Goal: Transaction & Acquisition: Download file/media

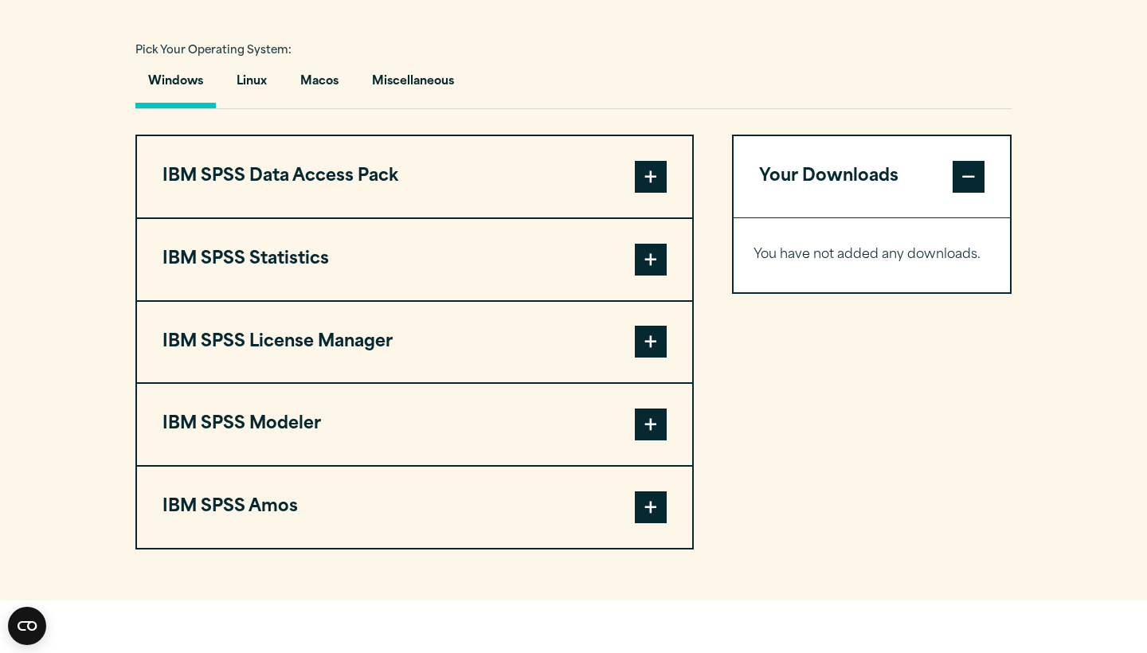
scroll to position [1162, 0]
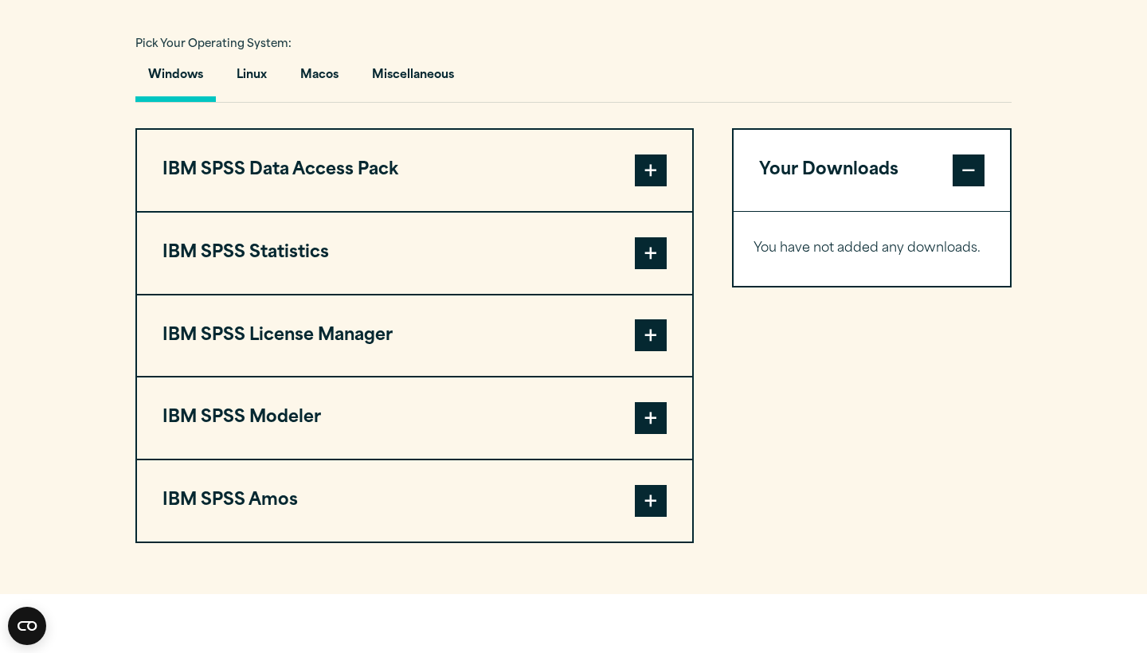
click at [650, 260] on span at bounding box center [651, 253] width 32 height 32
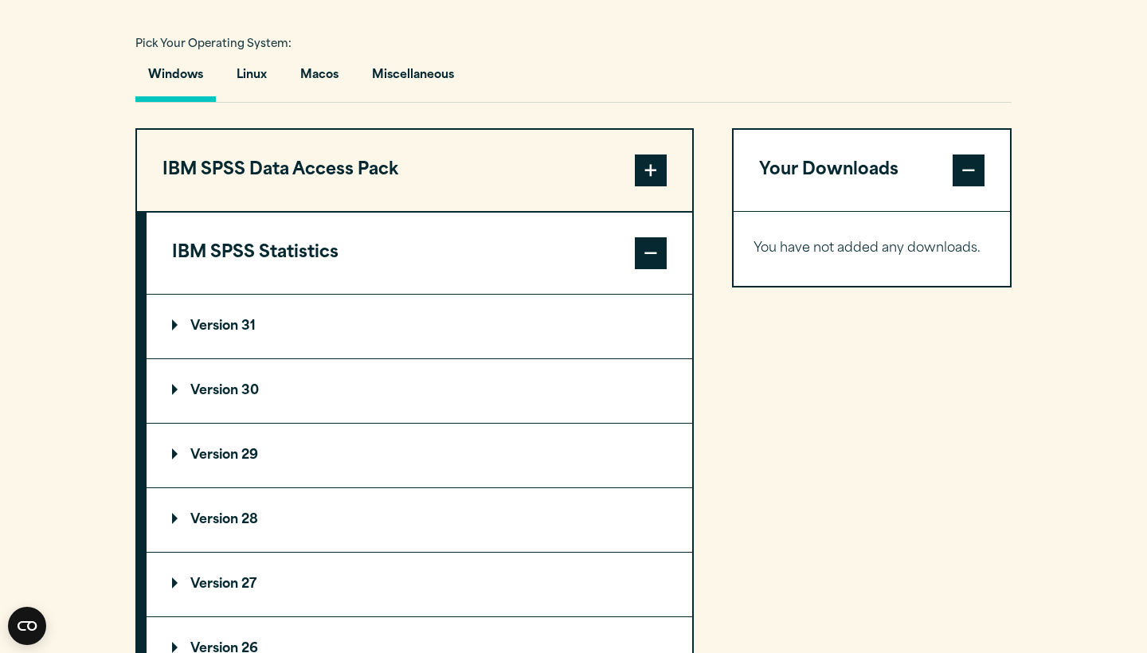
click at [650, 260] on span at bounding box center [651, 253] width 32 height 32
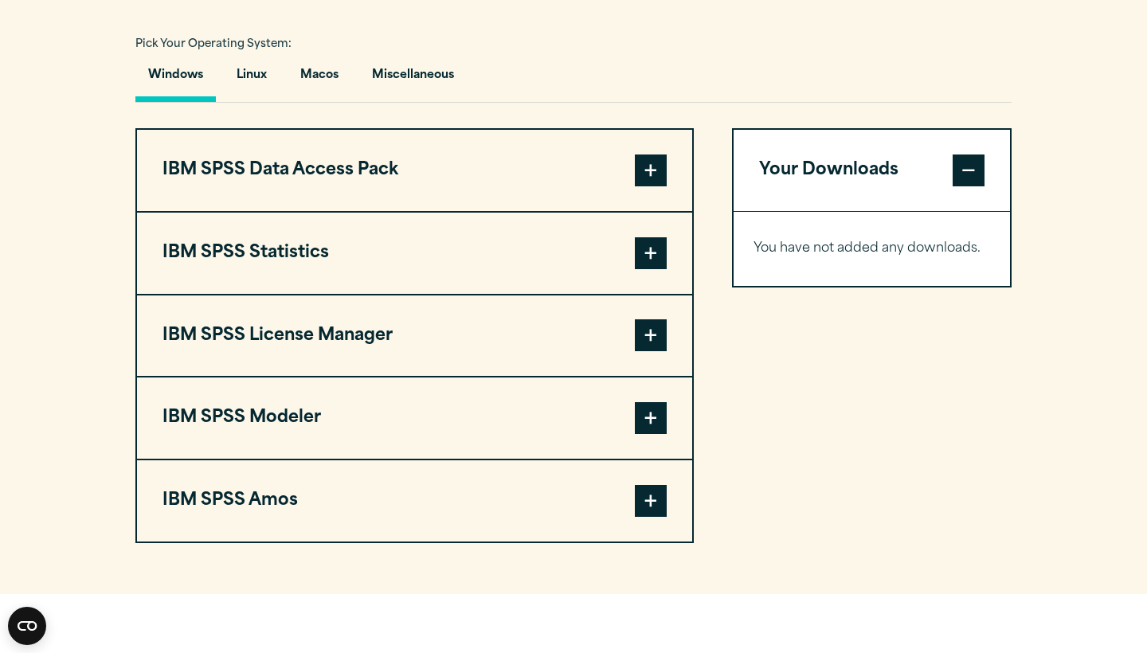
click at [642, 332] on span at bounding box center [651, 335] width 32 height 32
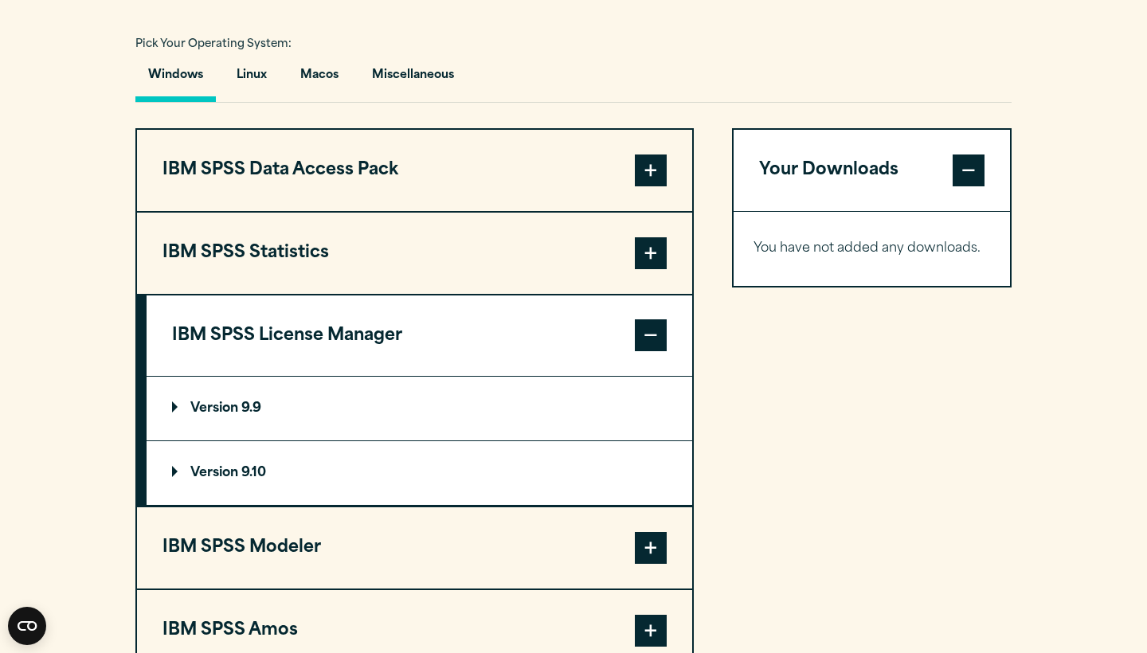
click at [642, 333] on span at bounding box center [651, 335] width 32 height 32
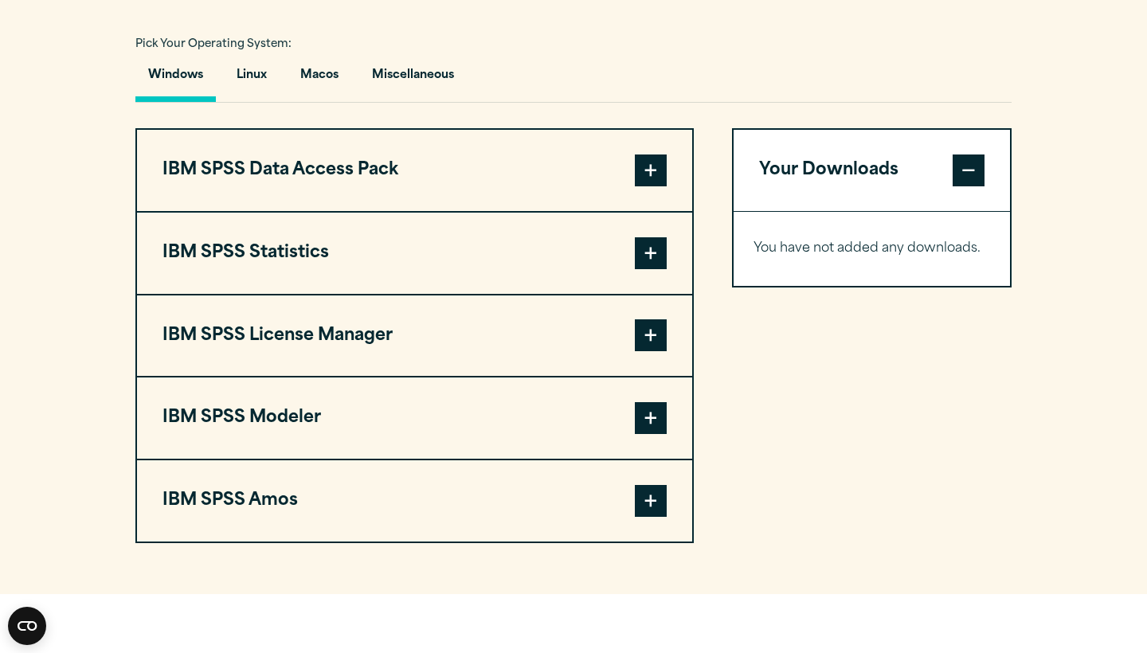
click at [646, 176] on span at bounding box center [651, 171] width 32 height 32
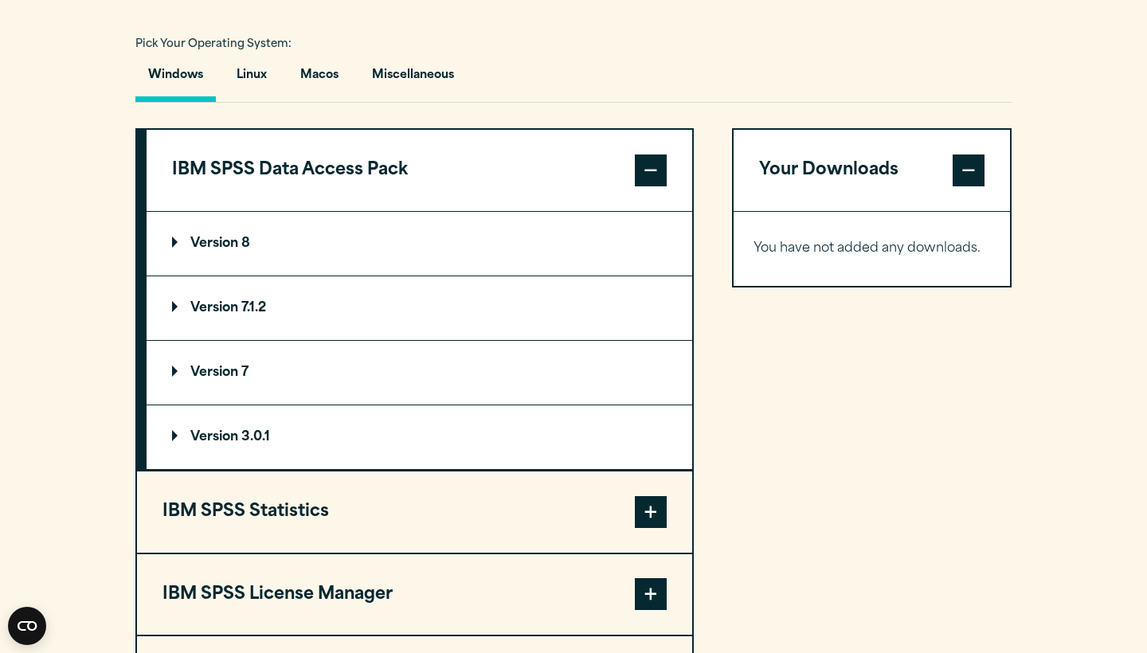
click at [647, 176] on span at bounding box center [651, 171] width 32 height 32
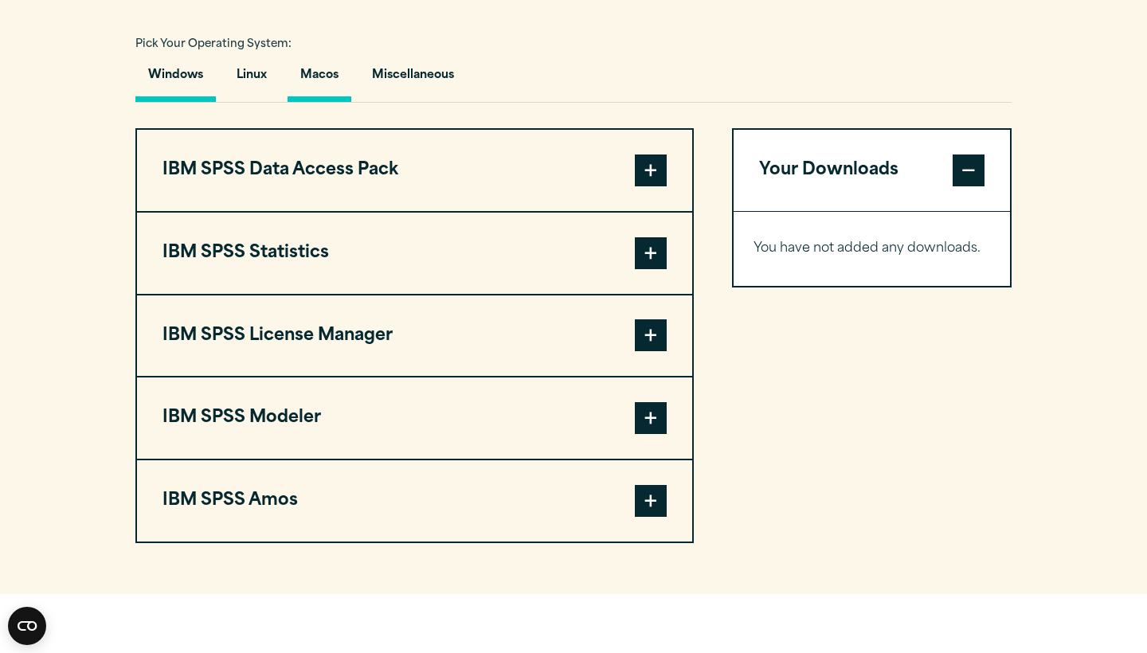
click at [334, 76] on button "Macos" at bounding box center [320, 79] width 64 height 45
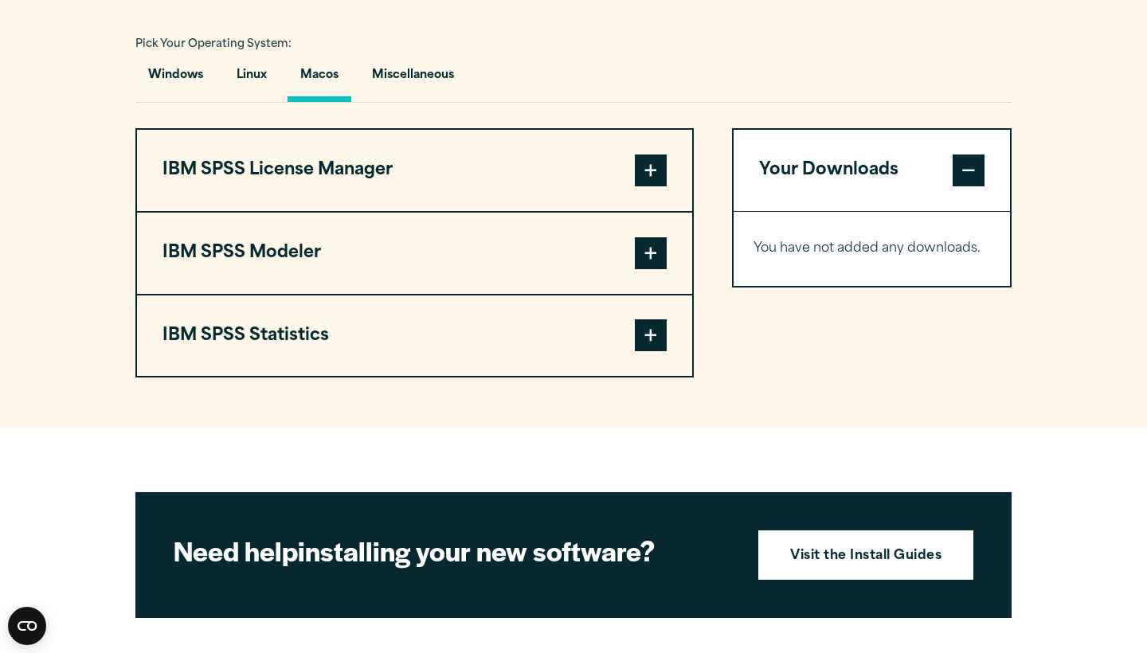
click at [652, 173] on span at bounding box center [651, 171] width 32 height 32
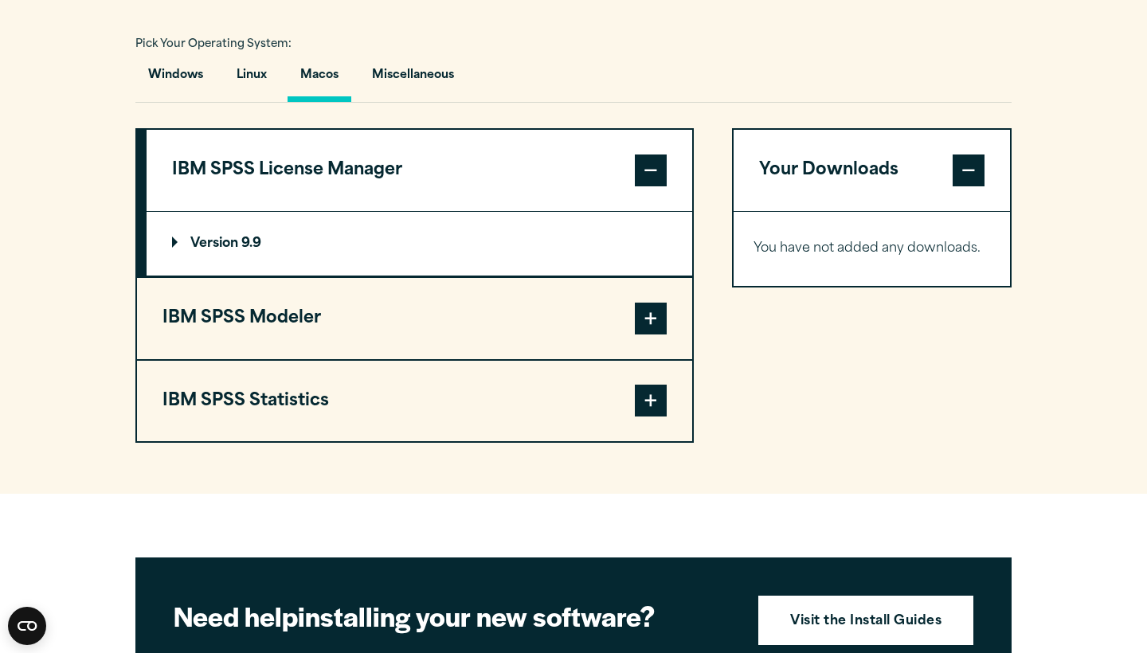
click at [652, 174] on span at bounding box center [651, 171] width 32 height 32
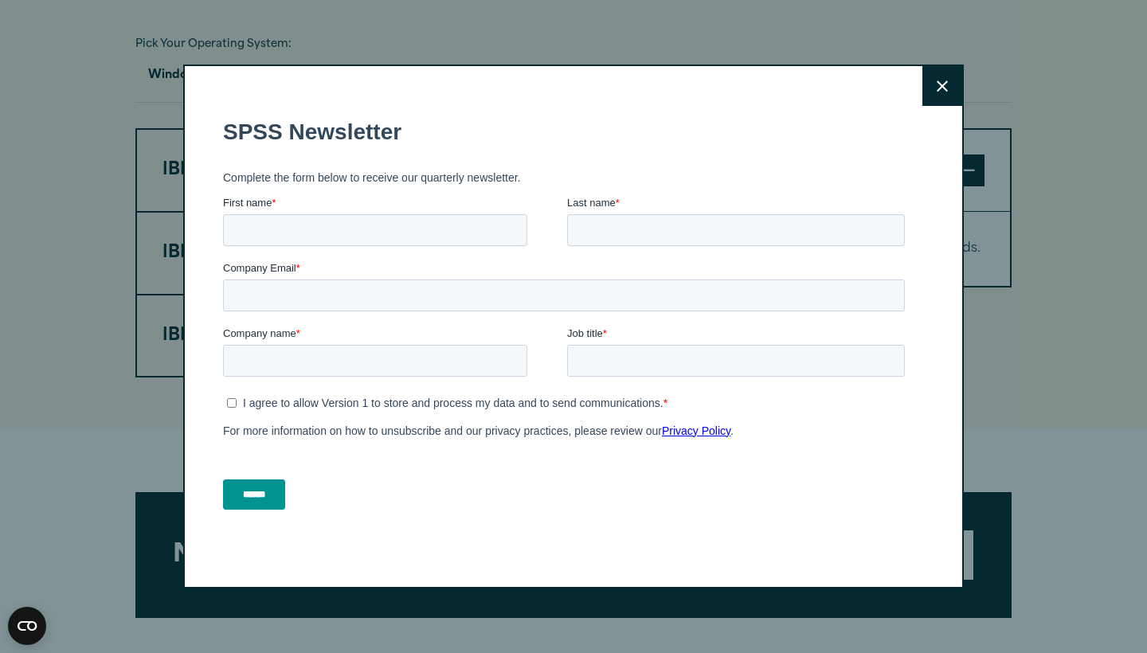
click at [945, 92] on icon at bounding box center [942, 86] width 11 height 12
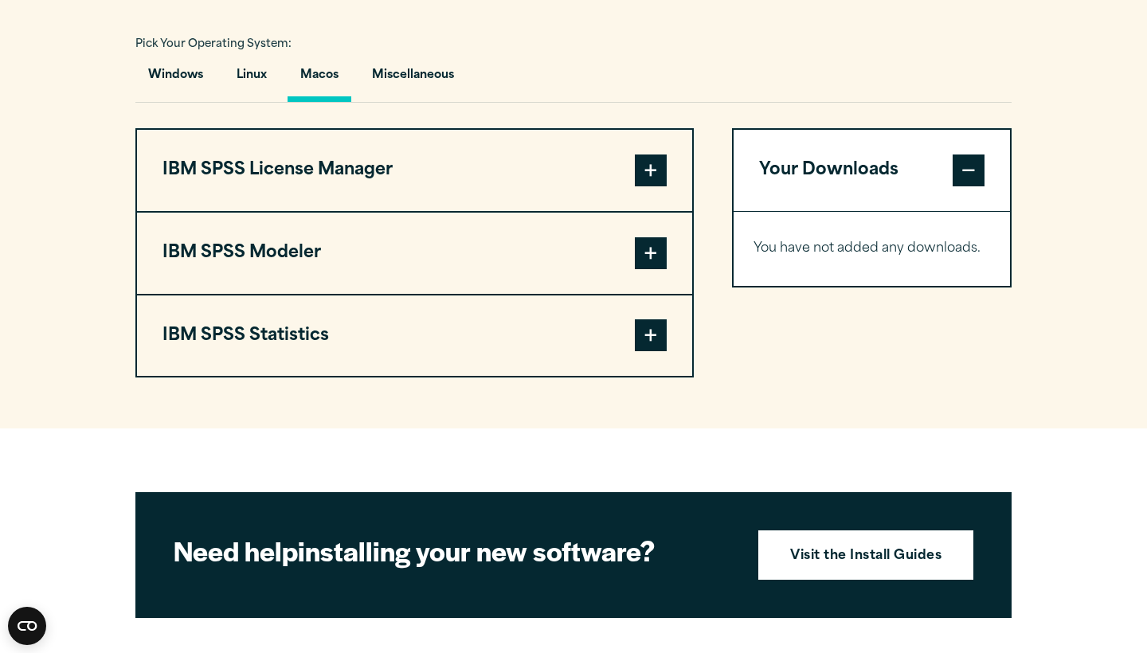
click at [641, 178] on span at bounding box center [651, 171] width 32 height 32
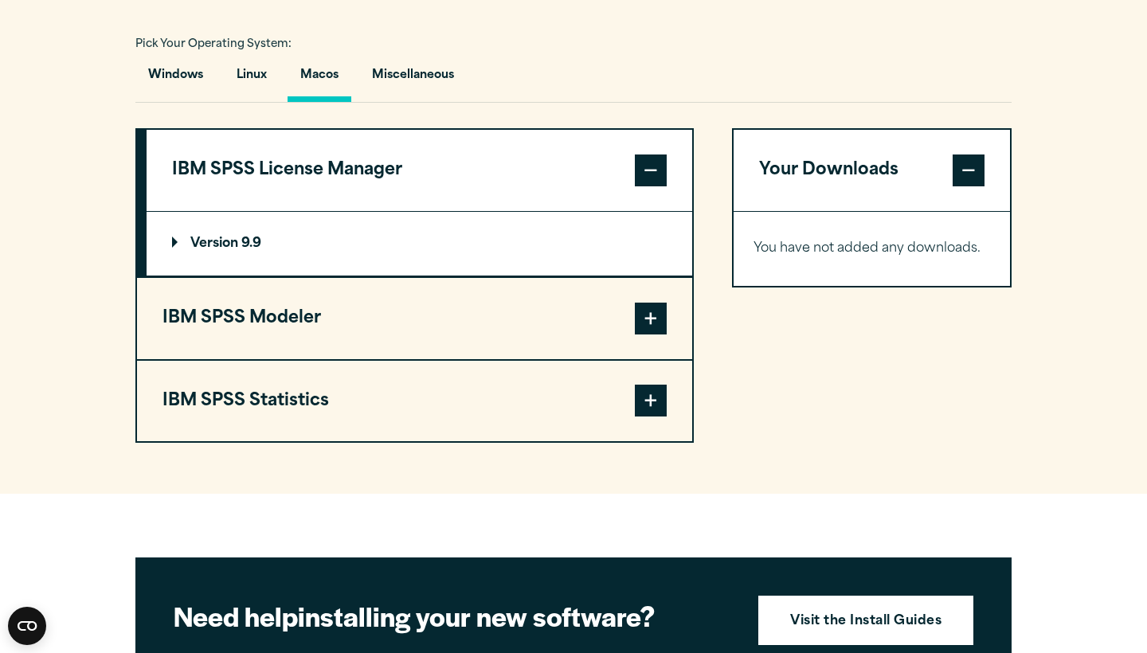
click at [641, 178] on span at bounding box center [651, 171] width 32 height 32
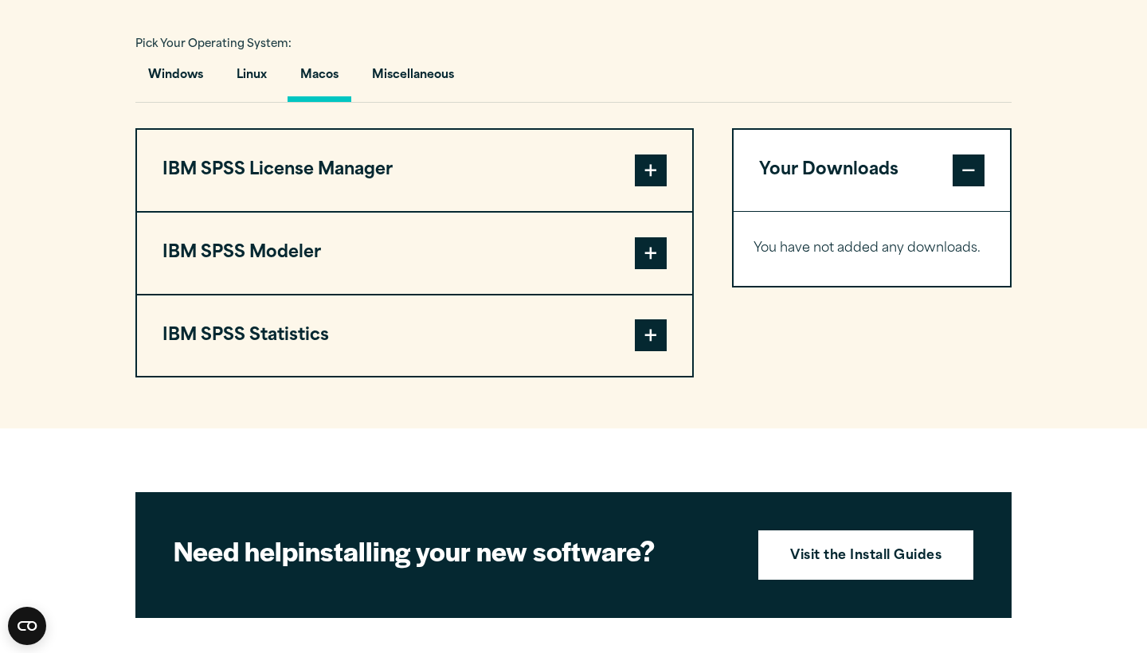
click at [656, 256] on span at bounding box center [651, 253] width 32 height 32
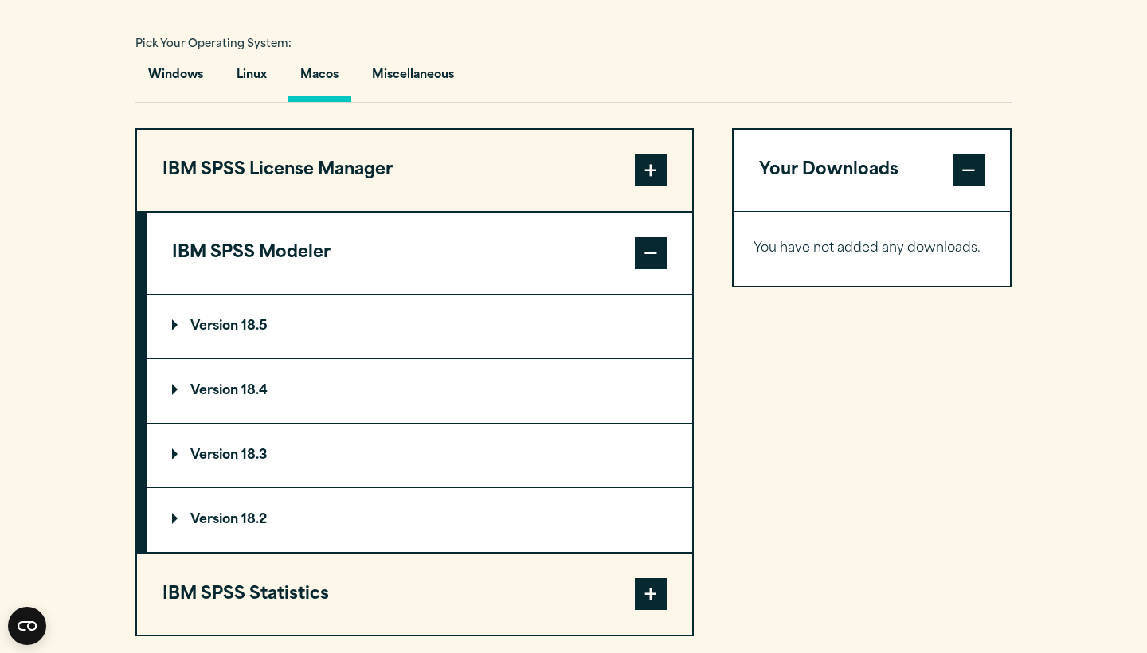
click at [656, 256] on span at bounding box center [651, 253] width 32 height 32
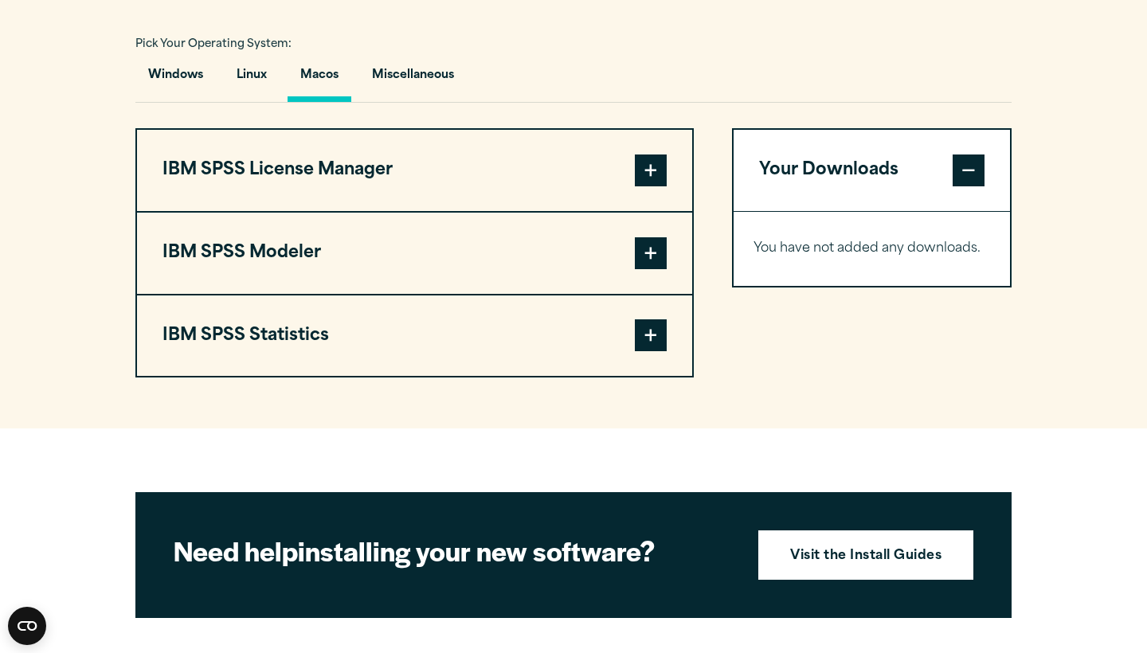
click at [654, 339] on span at bounding box center [651, 335] width 32 height 32
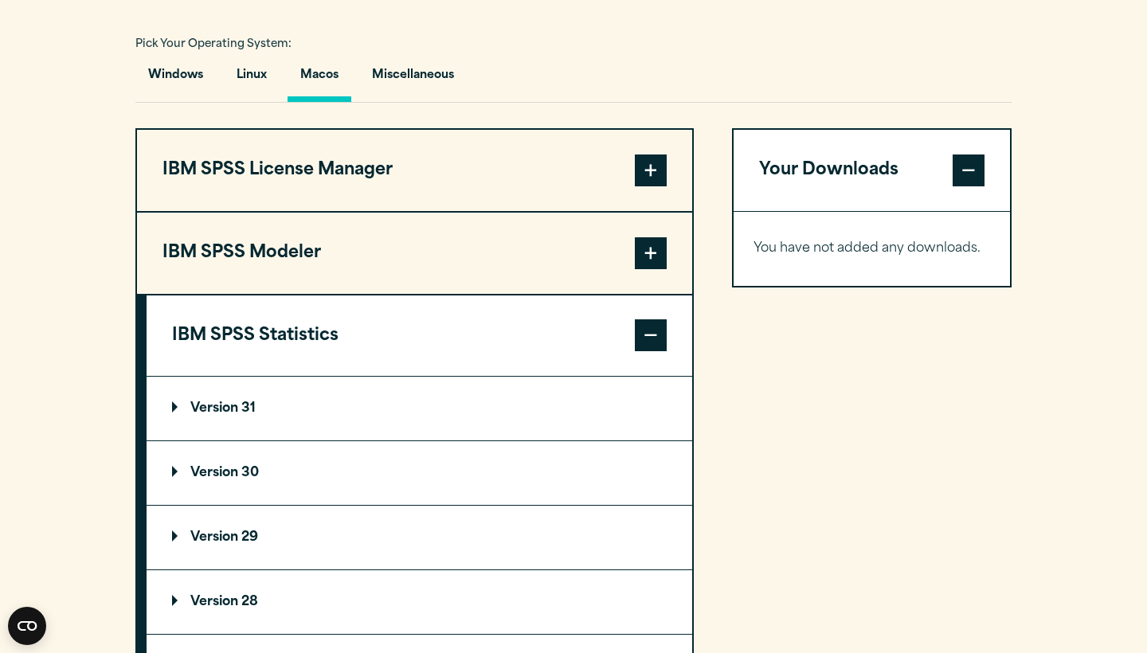
click at [364, 468] on summary "Version 30" at bounding box center [420, 473] width 546 height 64
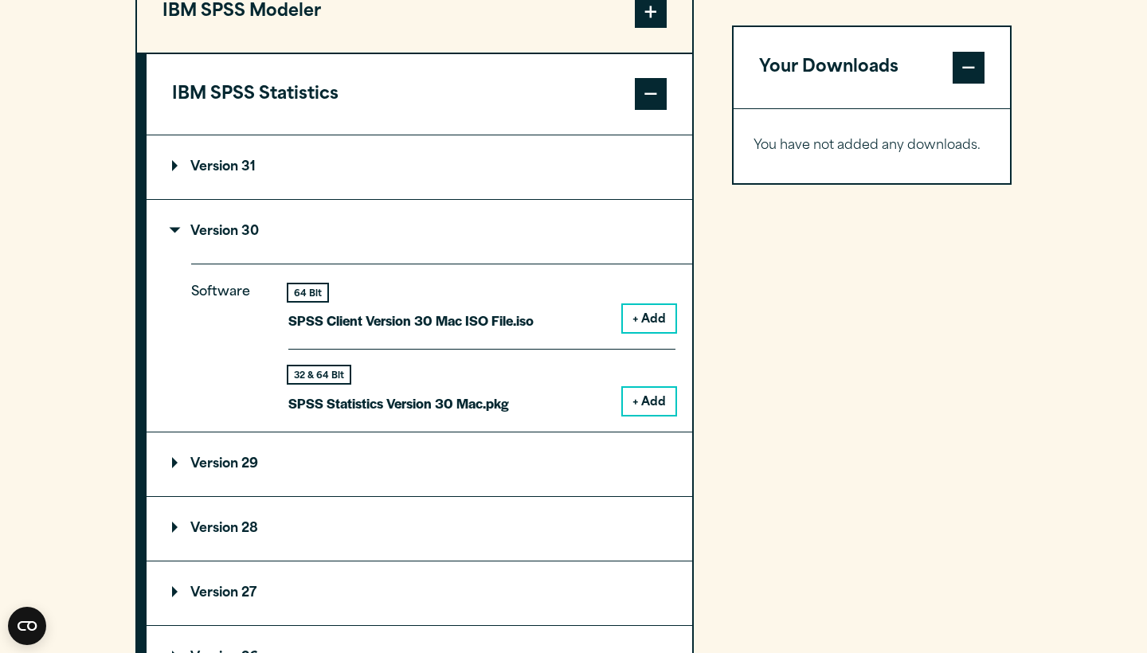
scroll to position [1427, 0]
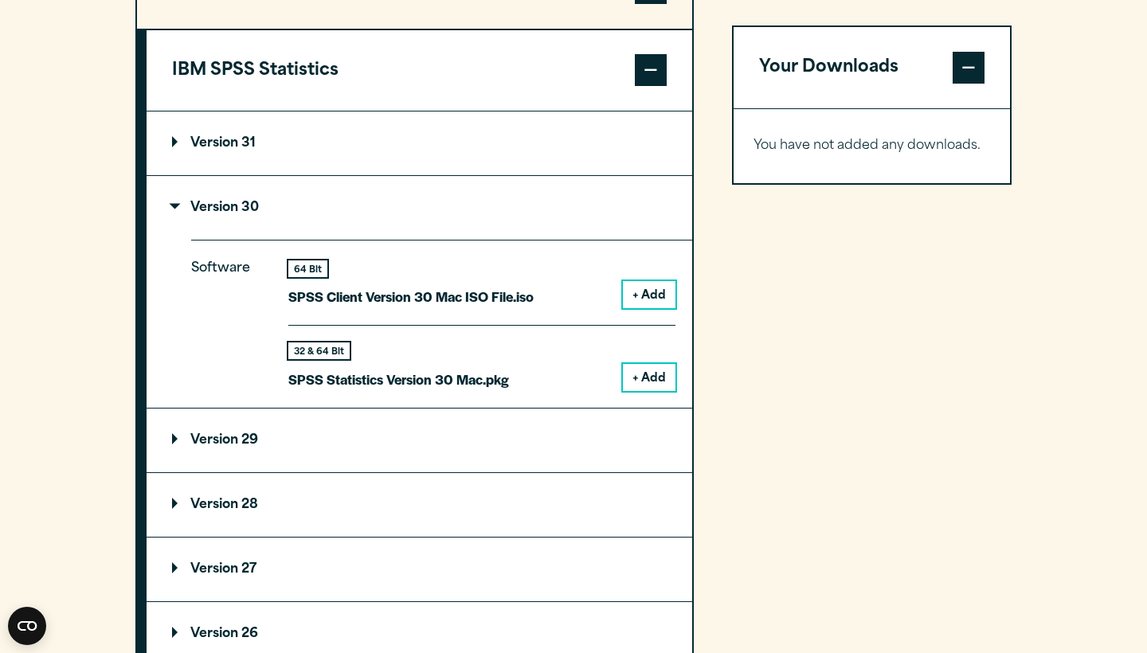
click at [652, 372] on button "+ Add" at bounding box center [649, 377] width 53 height 27
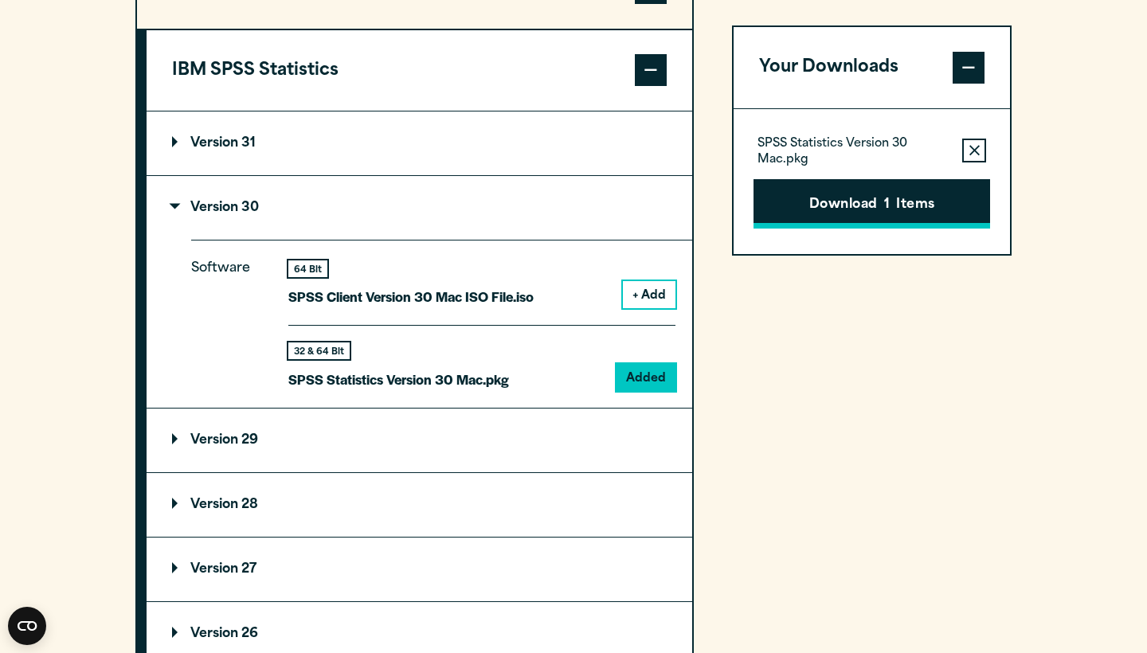
click at [806, 185] on button "Download 1 Items" at bounding box center [871, 203] width 237 height 49
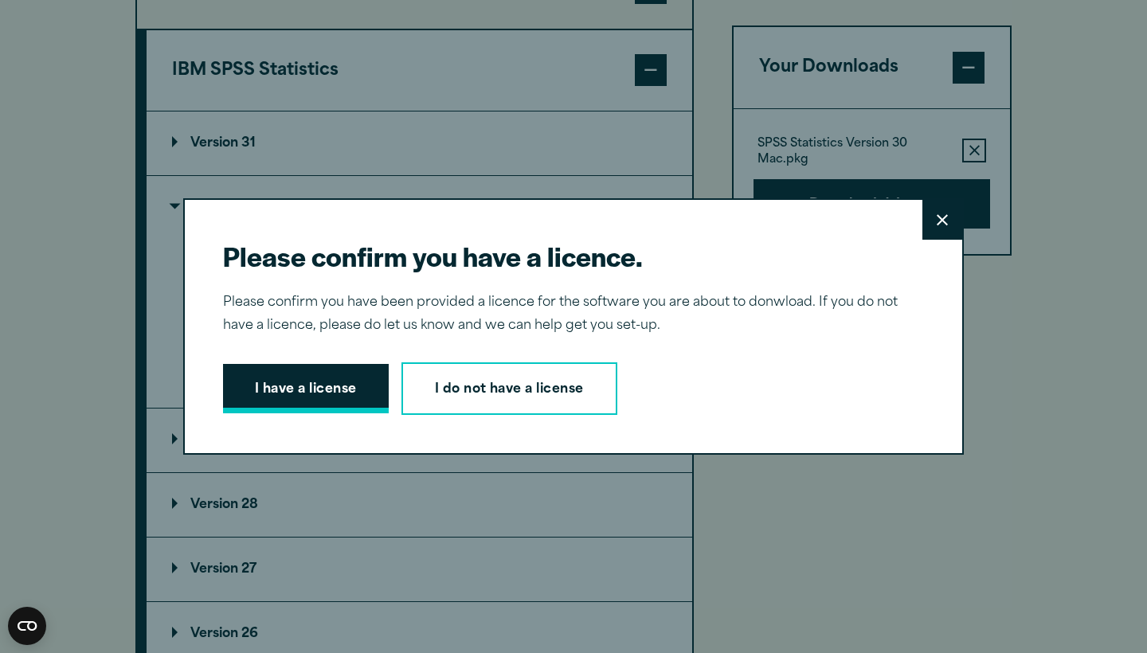
click at [325, 382] on button "I have a license" at bounding box center [306, 388] width 166 height 49
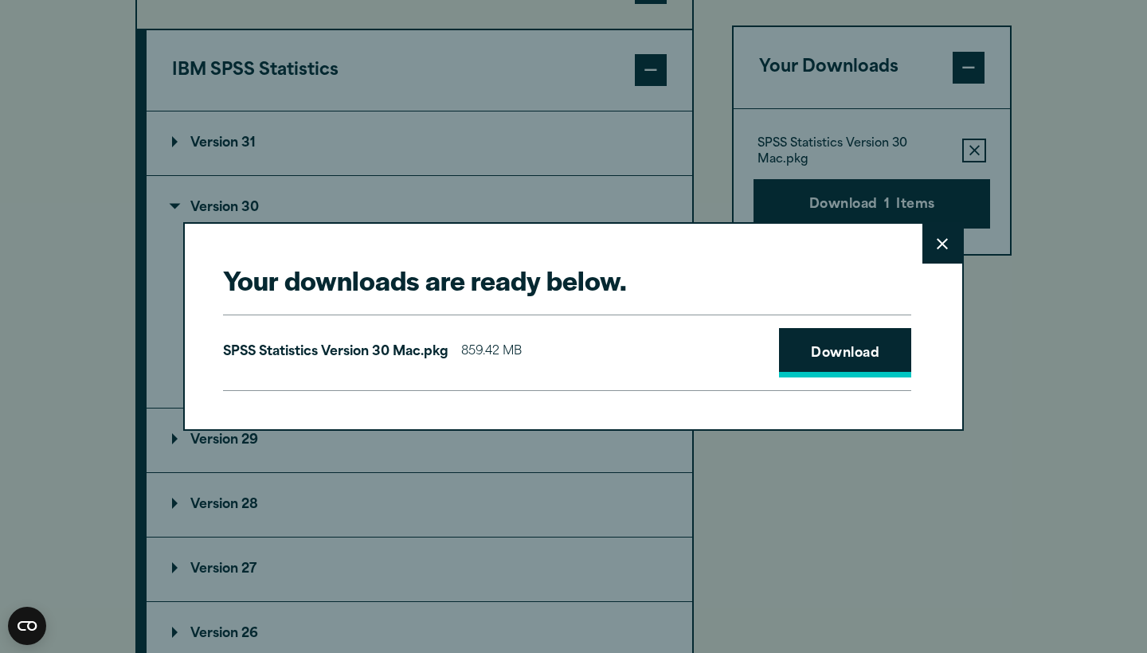
click at [829, 337] on link "Download" at bounding box center [845, 352] width 132 height 49
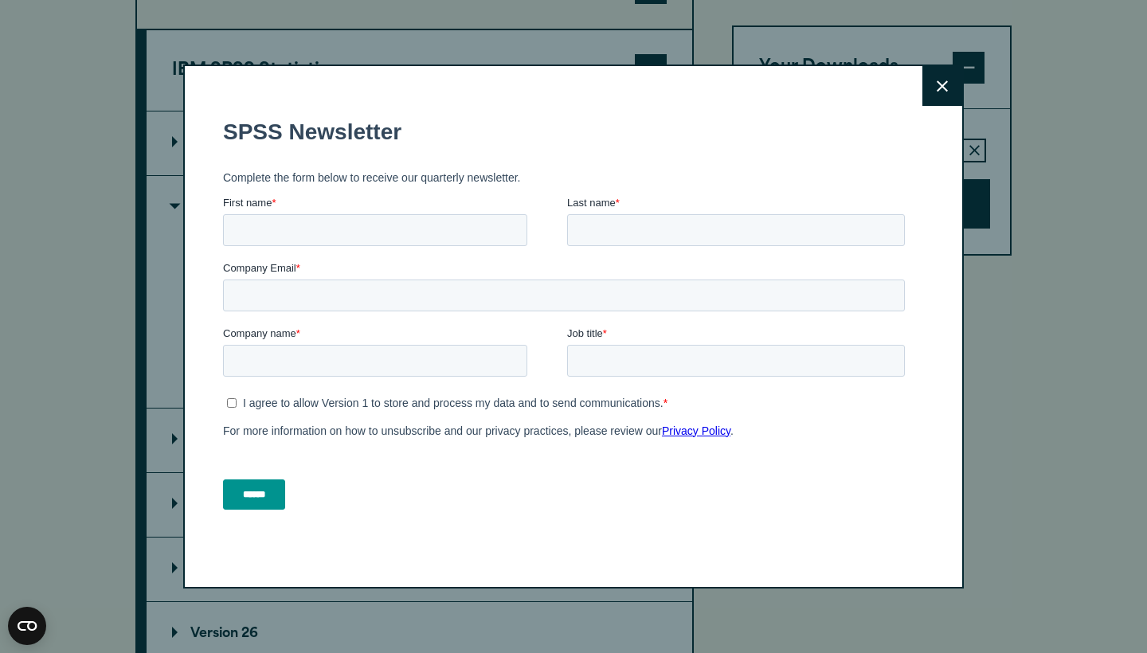
click at [933, 84] on button "Close" at bounding box center [942, 86] width 40 height 40
